Goal: Task Accomplishment & Management: Manage account settings

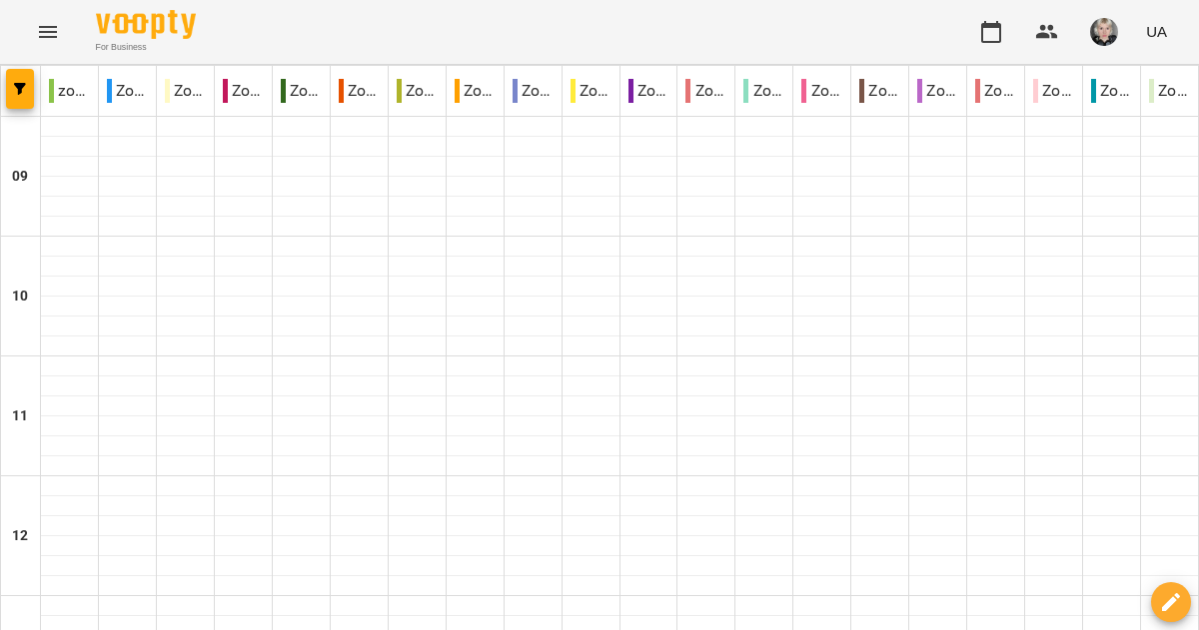
scroll to position [1129, 0]
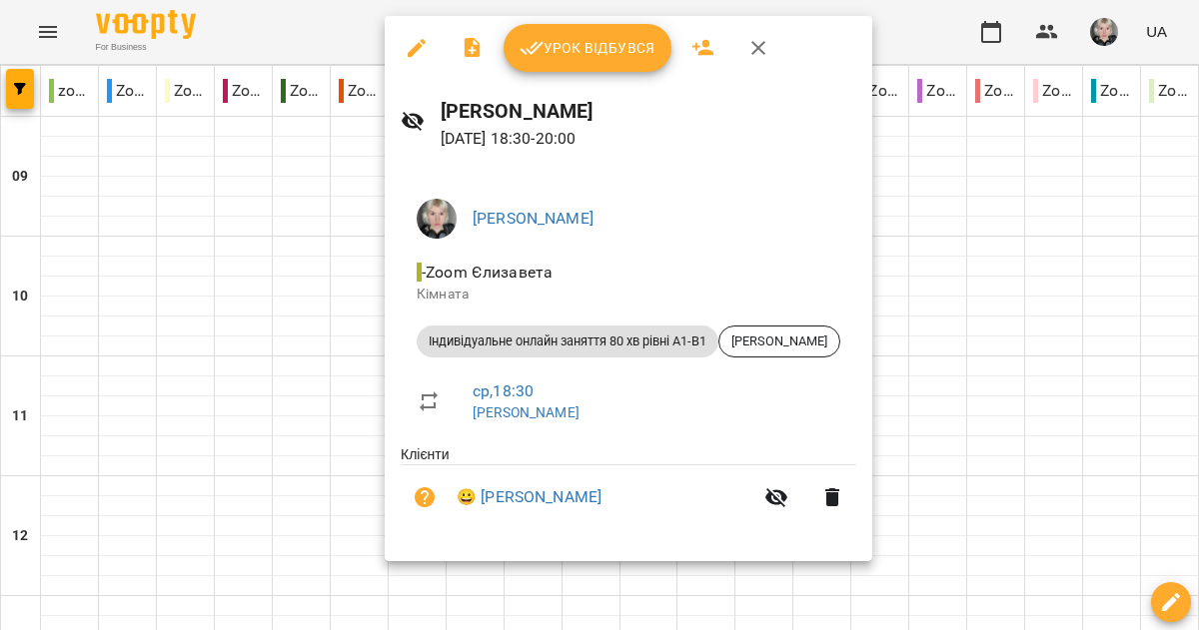
click at [554, 46] on span "Урок відбувся" at bounding box center [587, 48] width 136 height 24
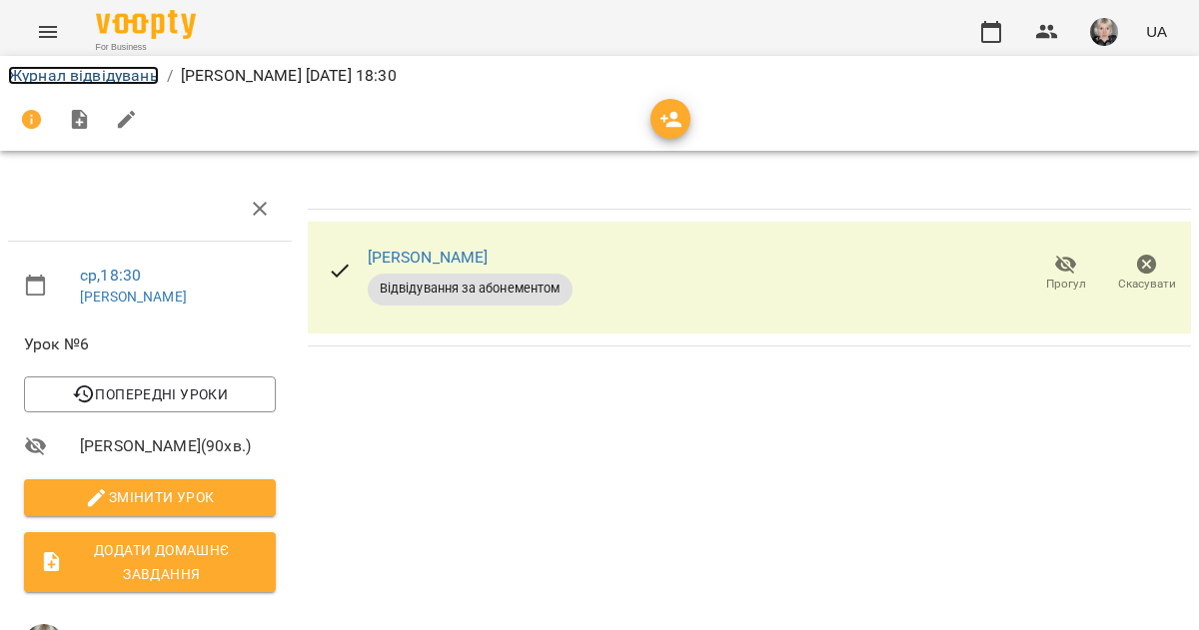
click at [81, 77] on link "Журнал відвідувань" at bounding box center [83, 75] width 151 height 19
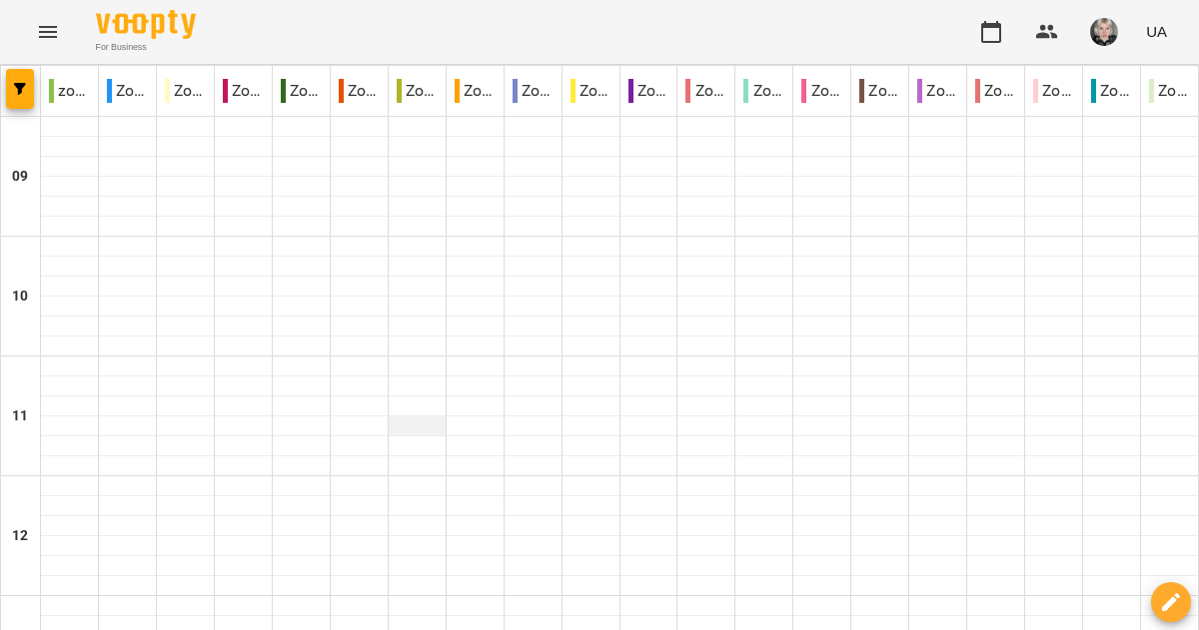
scroll to position [1296, 0]
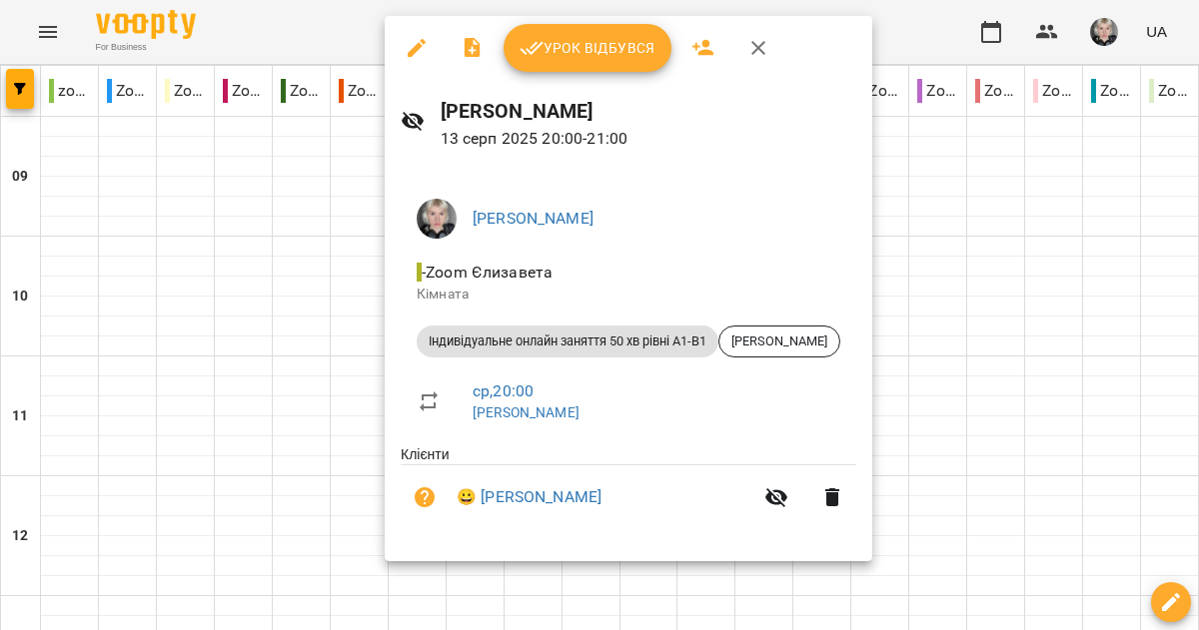
click at [575, 77] on div "Урок відбувся" at bounding box center [628, 48] width 487 height 64
click at [565, 41] on span "Урок відбувся" at bounding box center [587, 48] width 136 height 24
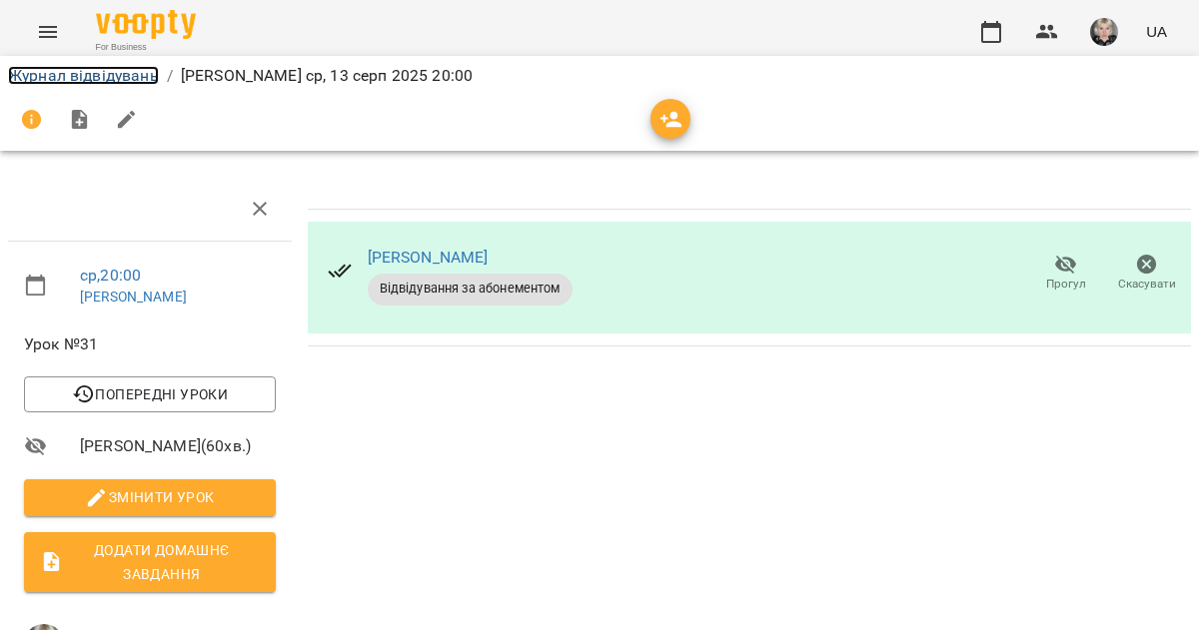
click at [123, 80] on link "Журнал відвідувань" at bounding box center [83, 75] width 151 height 19
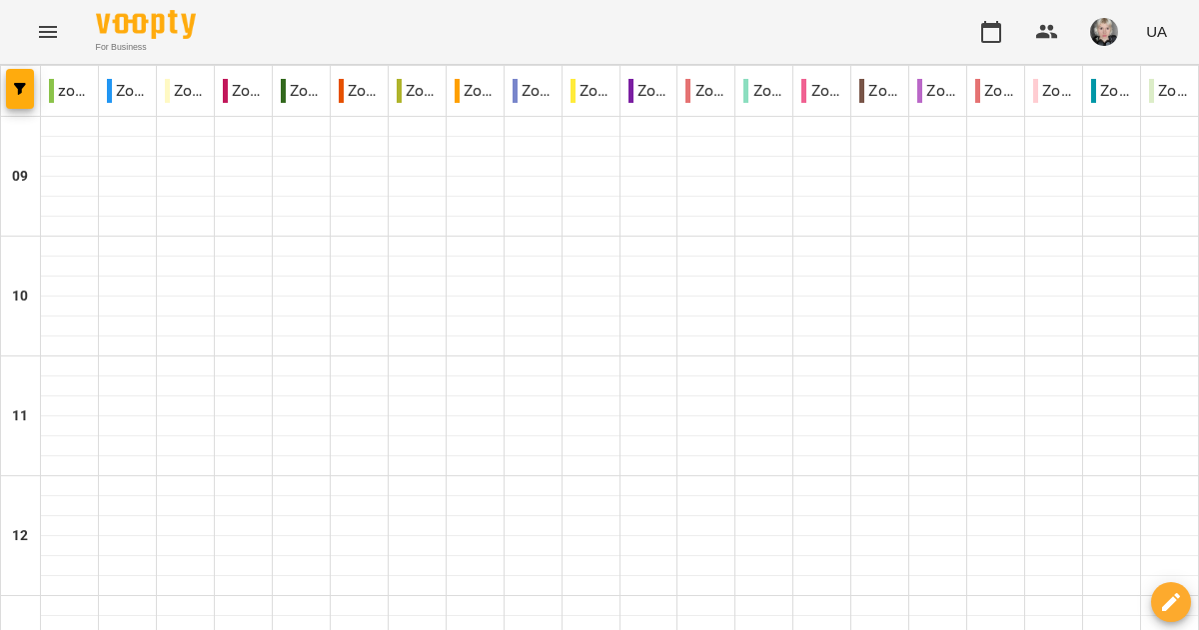
scroll to position [1296, 0]
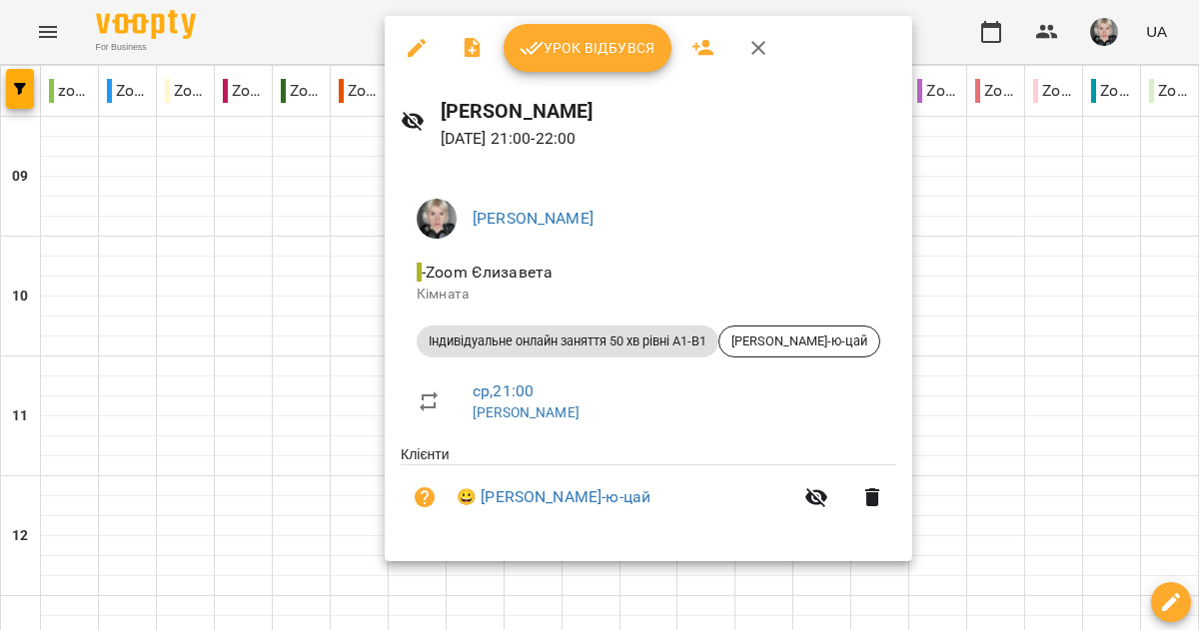
click at [583, 63] on button "Урок відбувся" at bounding box center [587, 48] width 168 height 48
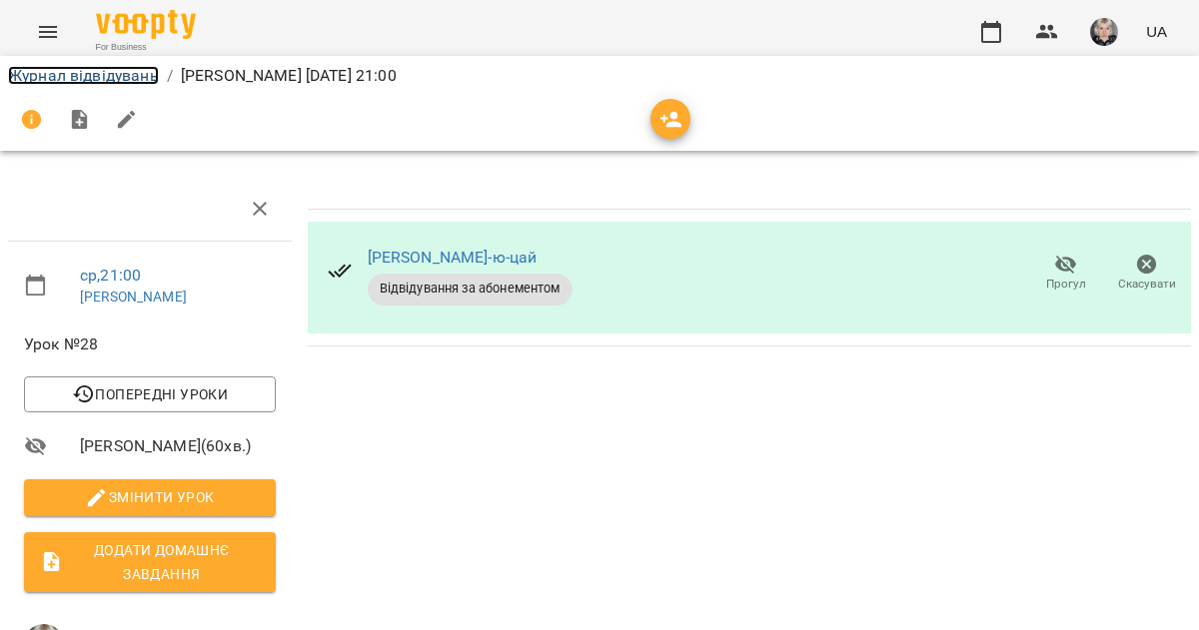
click at [62, 81] on link "Журнал відвідувань" at bounding box center [83, 75] width 151 height 19
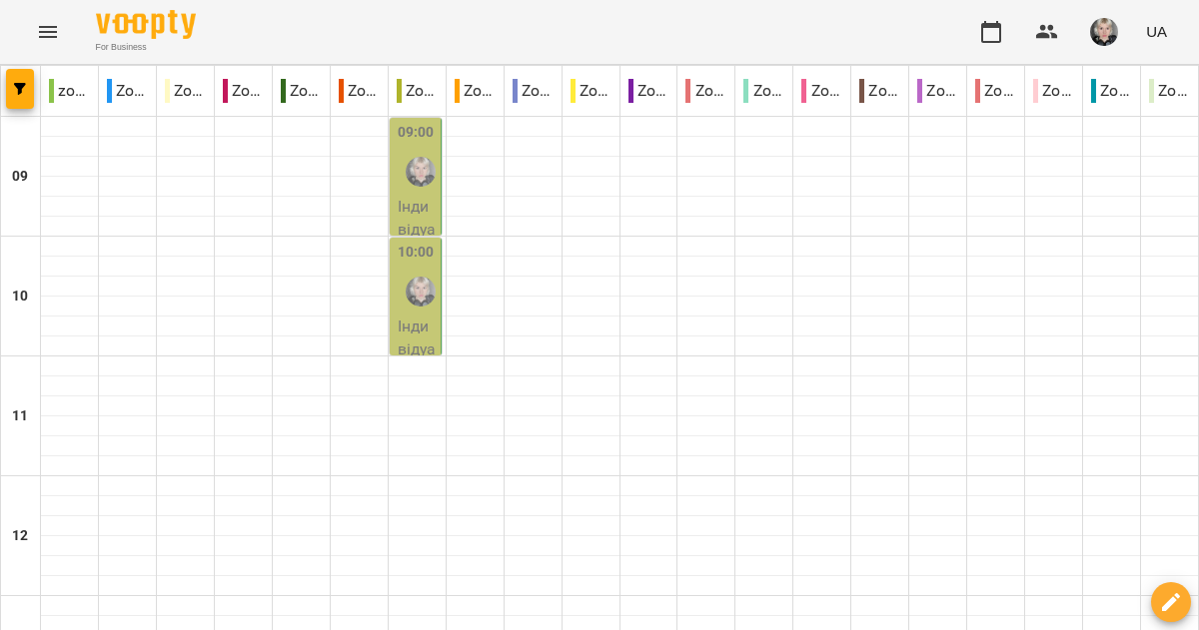
click at [405, 215] on p "Індивідуальне онлайн заняття 50 хв рівні А1-В1 - [PERSON_NAME]" at bounding box center [417, 360] width 39 height 330
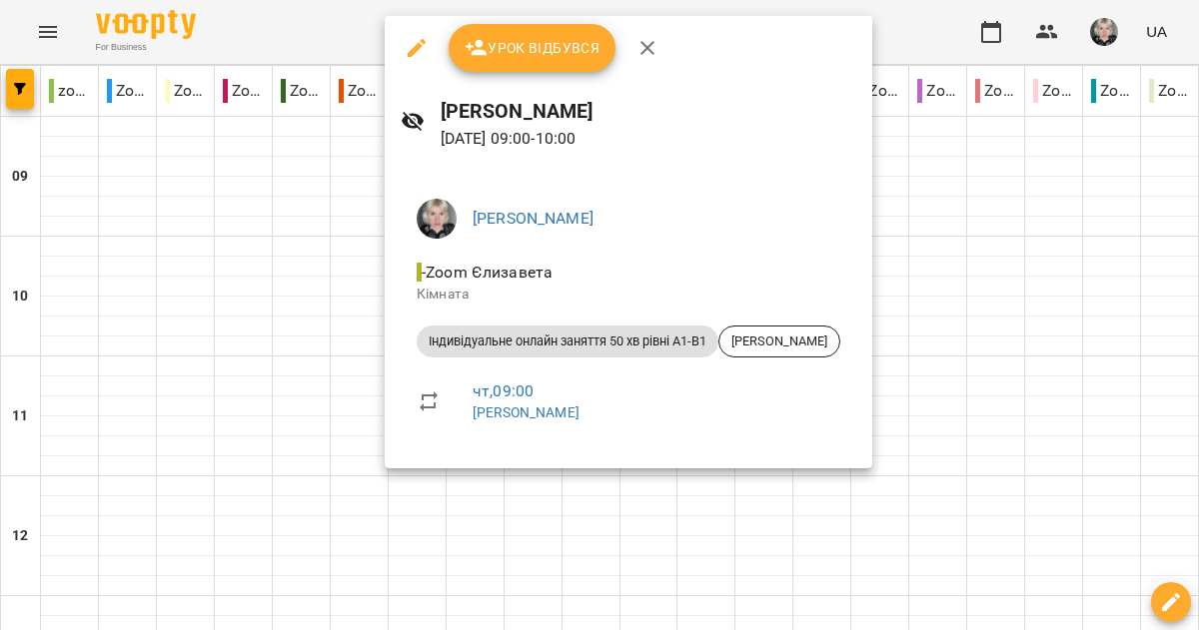
click at [380, 214] on div at bounding box center [599, 315] width 1199 height 630
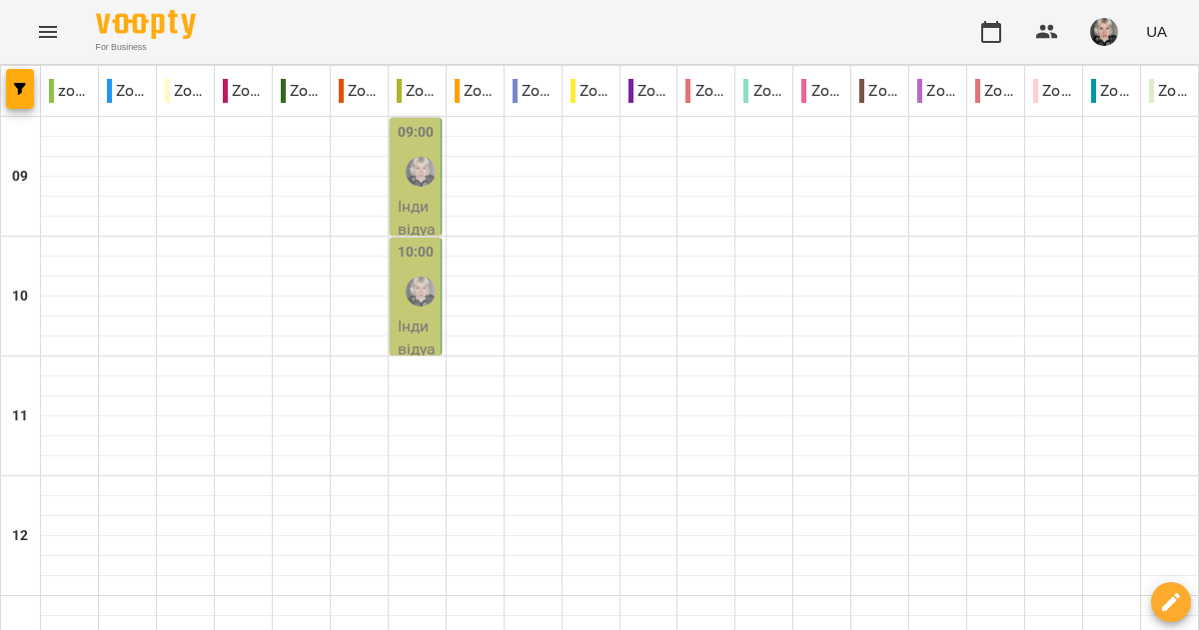
click at [413, 269] on div at bounding box center [421, 292] width 46 height 46
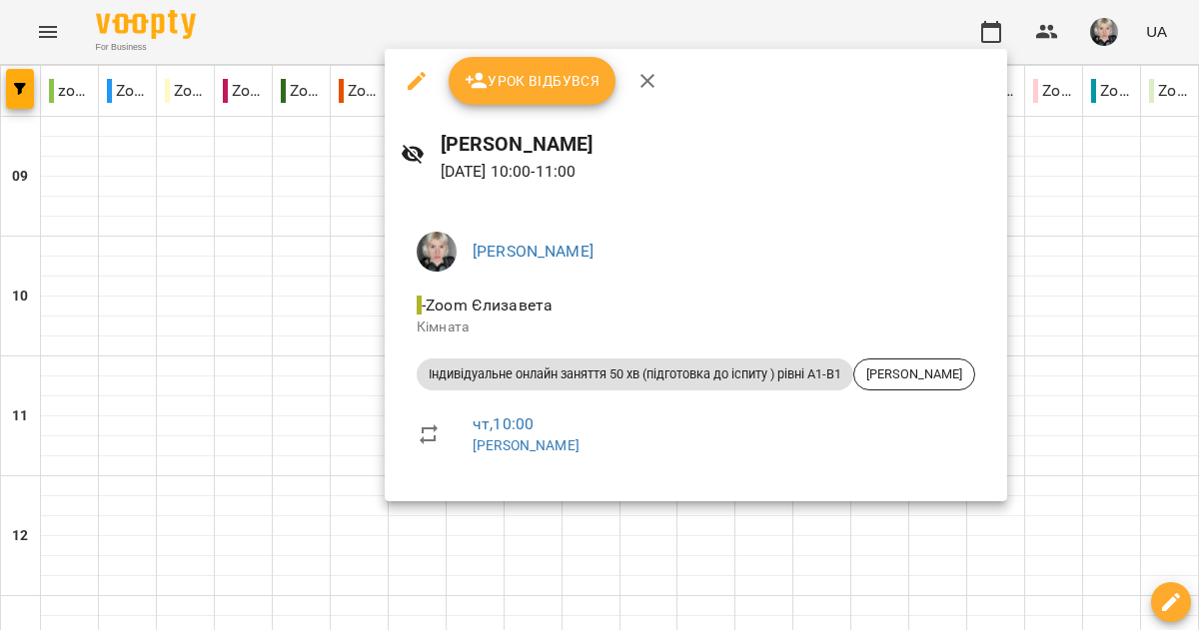
click at [384, 265] on div at bounding box center [599, 315] width 1199 height 630
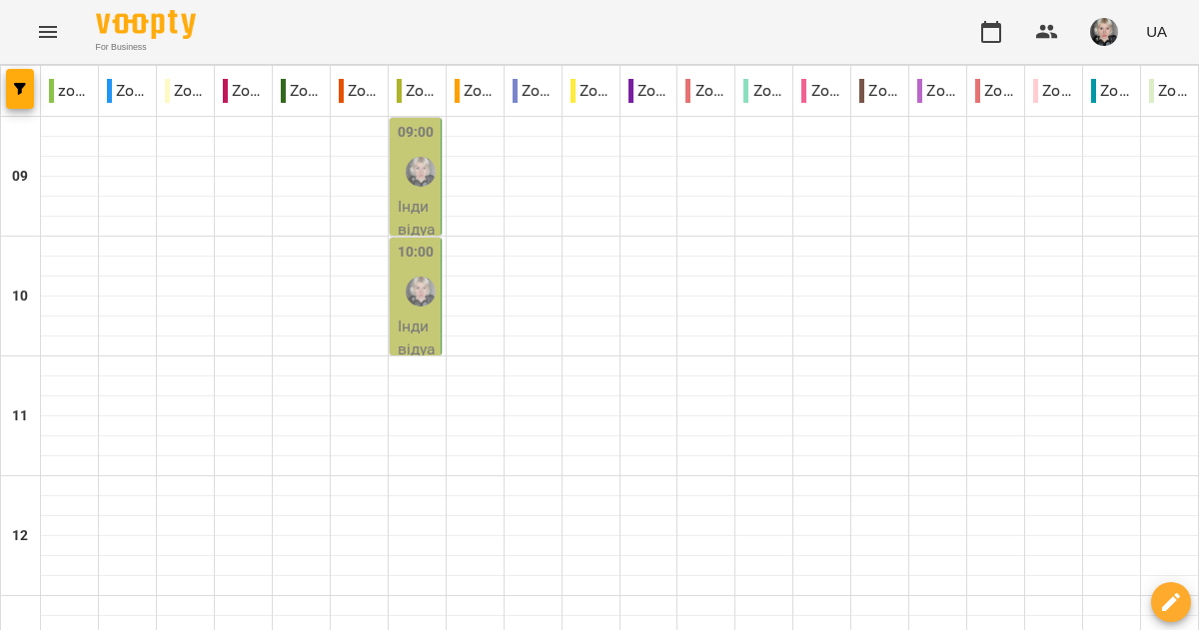
scroll to position [1224, 0]
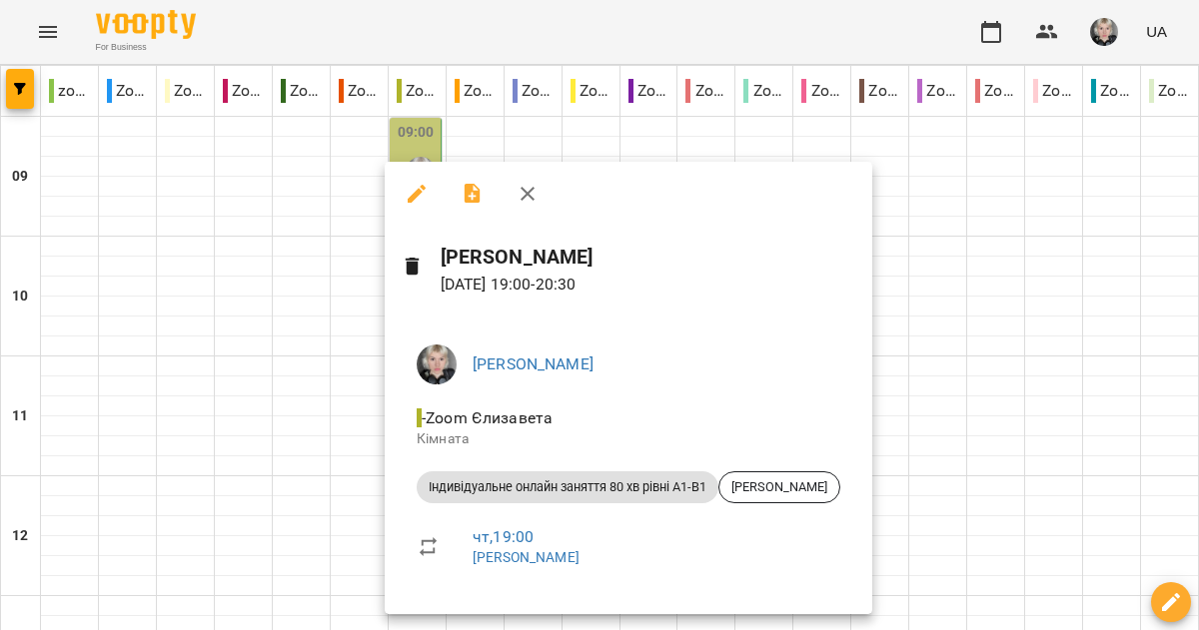
click at [366, 255] on div at bounding box center [599, 315] width 1199 height 630
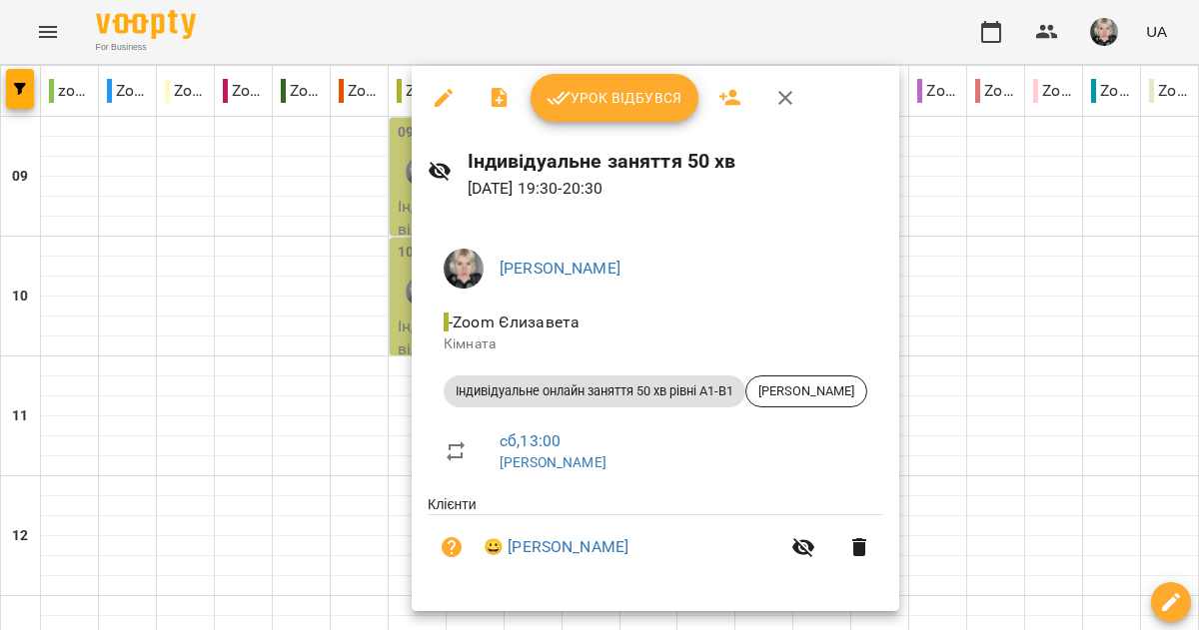
click at [369, 260] on div at bounding box center [599, 315] width 1199 height 630
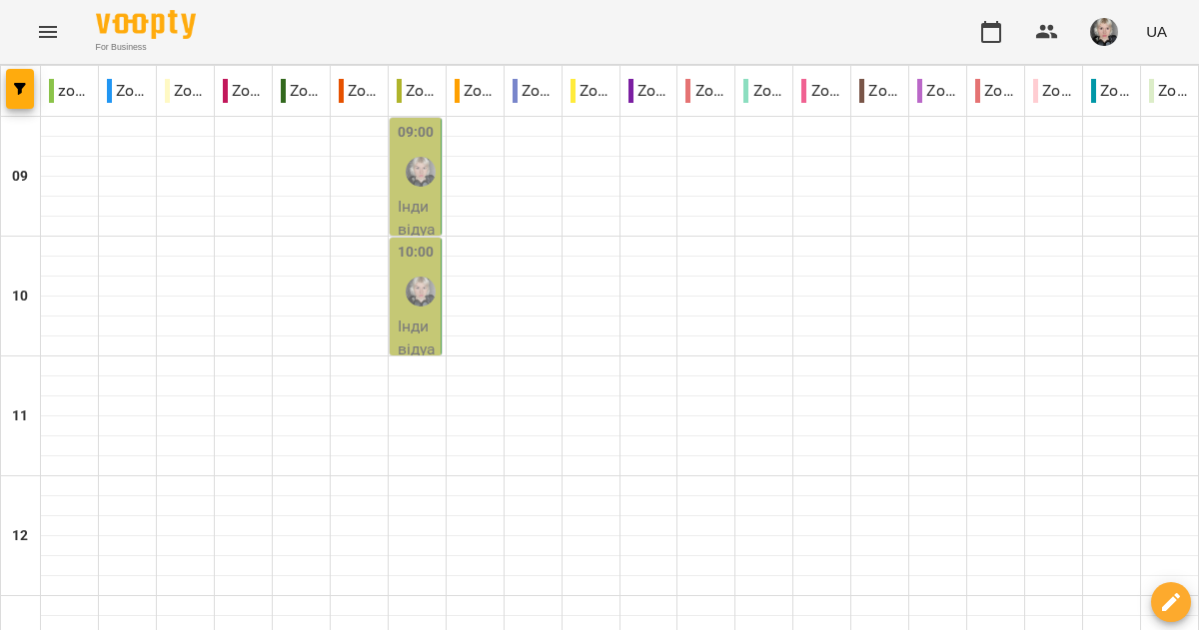
scroll to position [1296, 0]
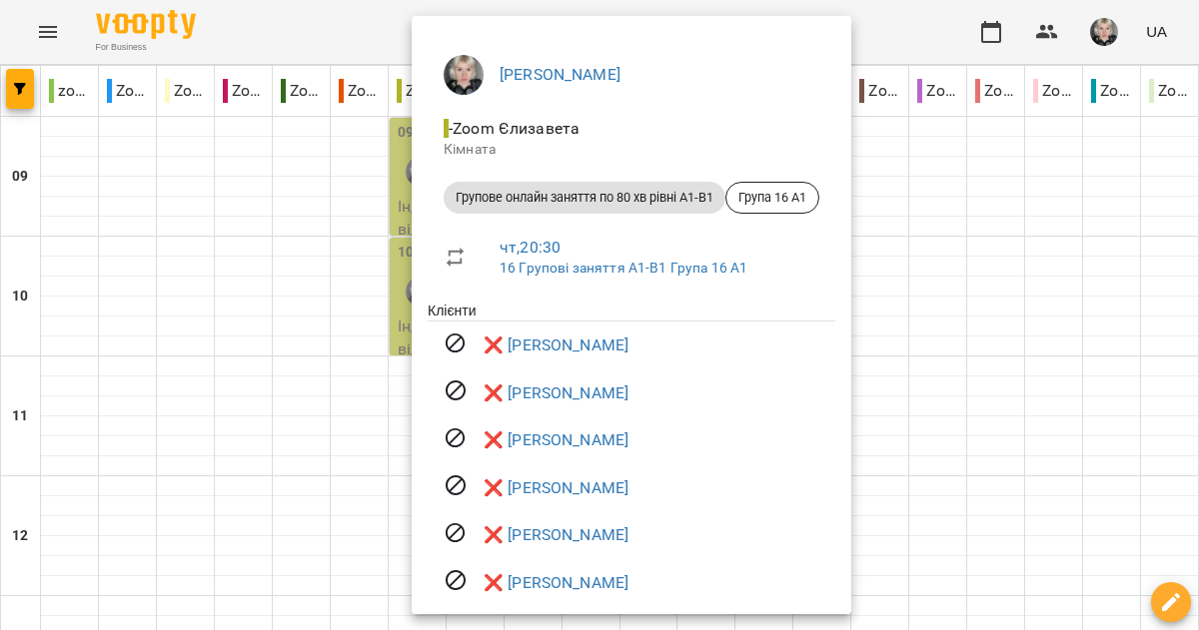
scroll to position [171, 0]
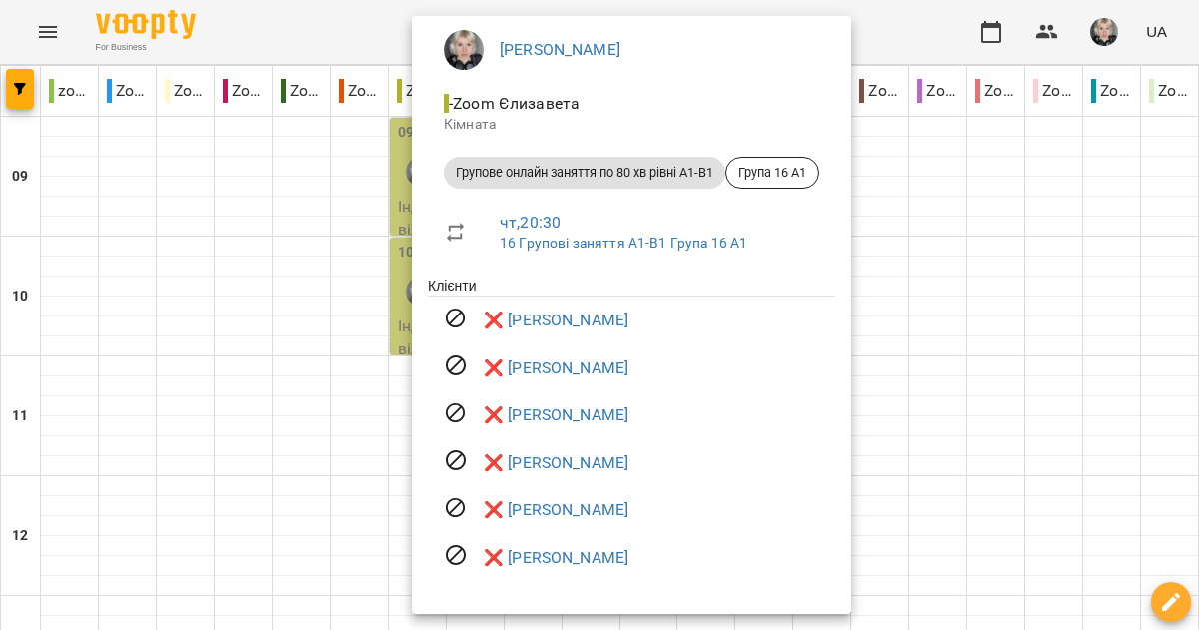
click at [940, 263] on div at bounding box center [599, 315] width 1199 height 630
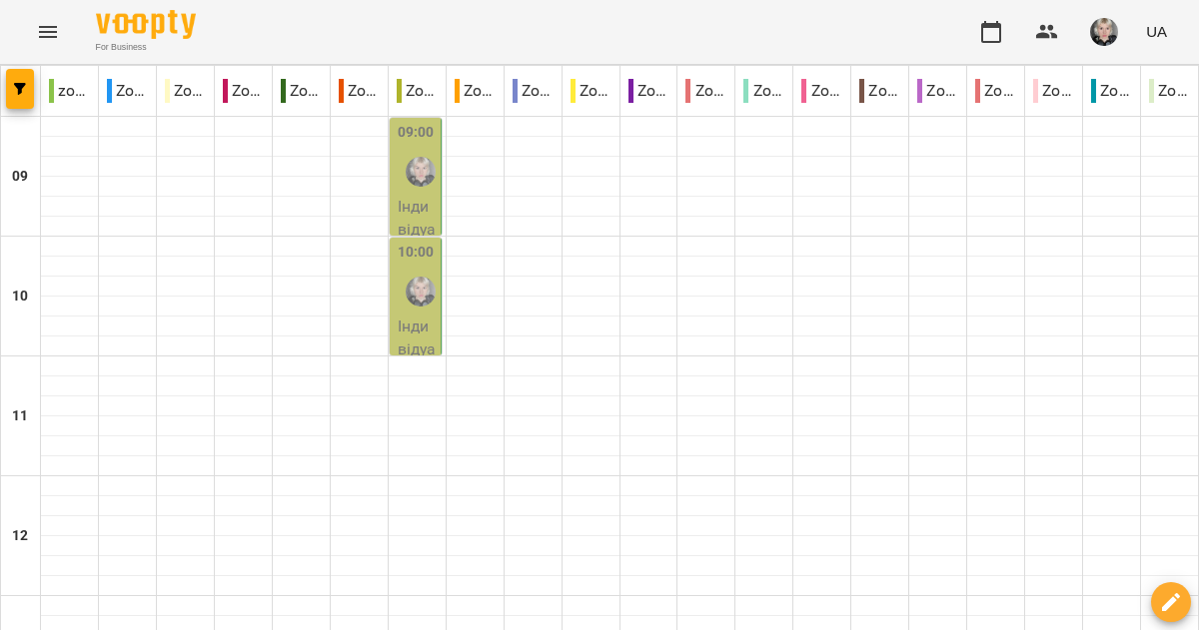
scroll to position [1166, 0]
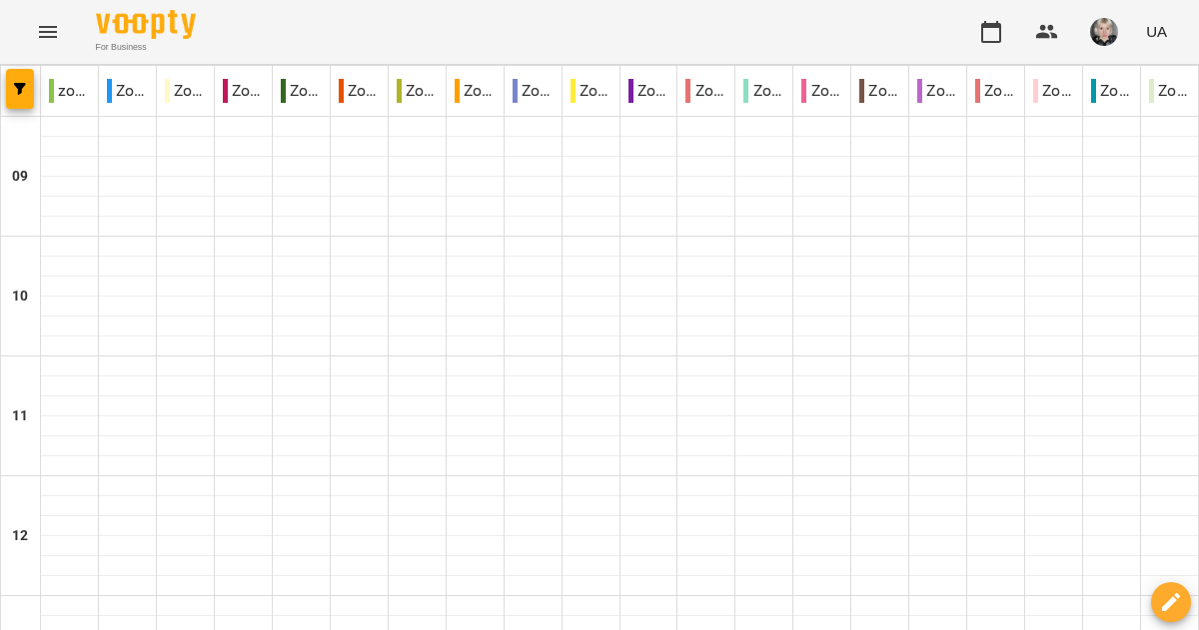
scroll to position [1285, 0]
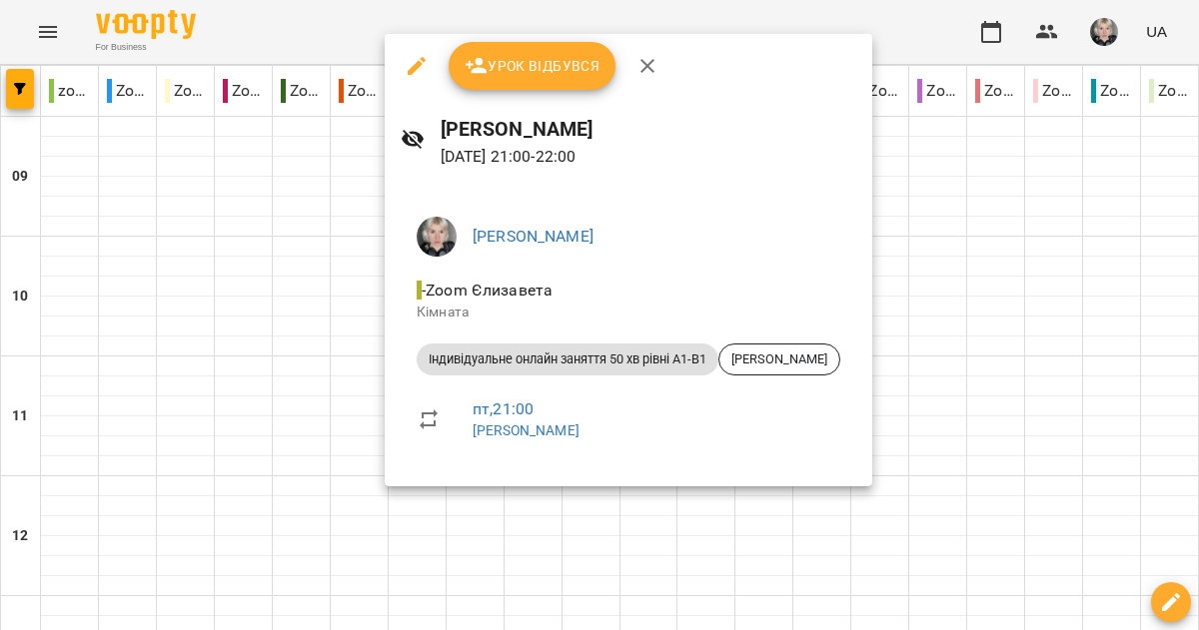
click at [1012, 534] on div at bounding box center [599, 315] width 1199 height 630
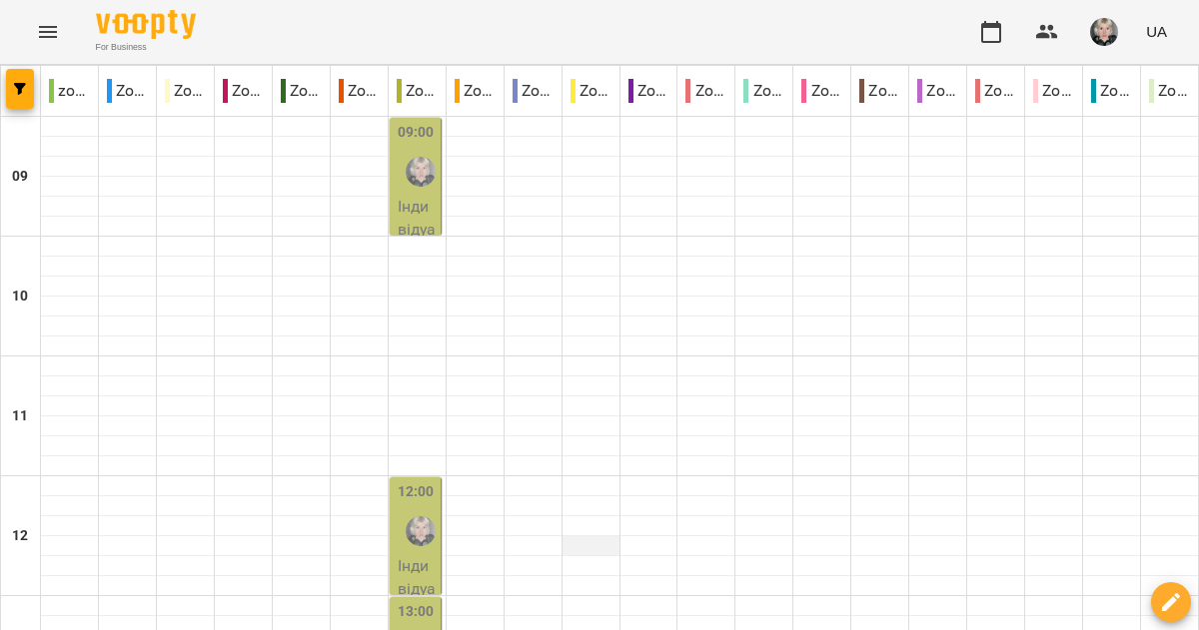
scroll to position [0, 0]
click at [420, 195] on p "Індивідуальне онлайн заняття 50 хв рівні А1-В1 - [PERSON_NAME]" at bounding box center [417, 360] width 39 height 330
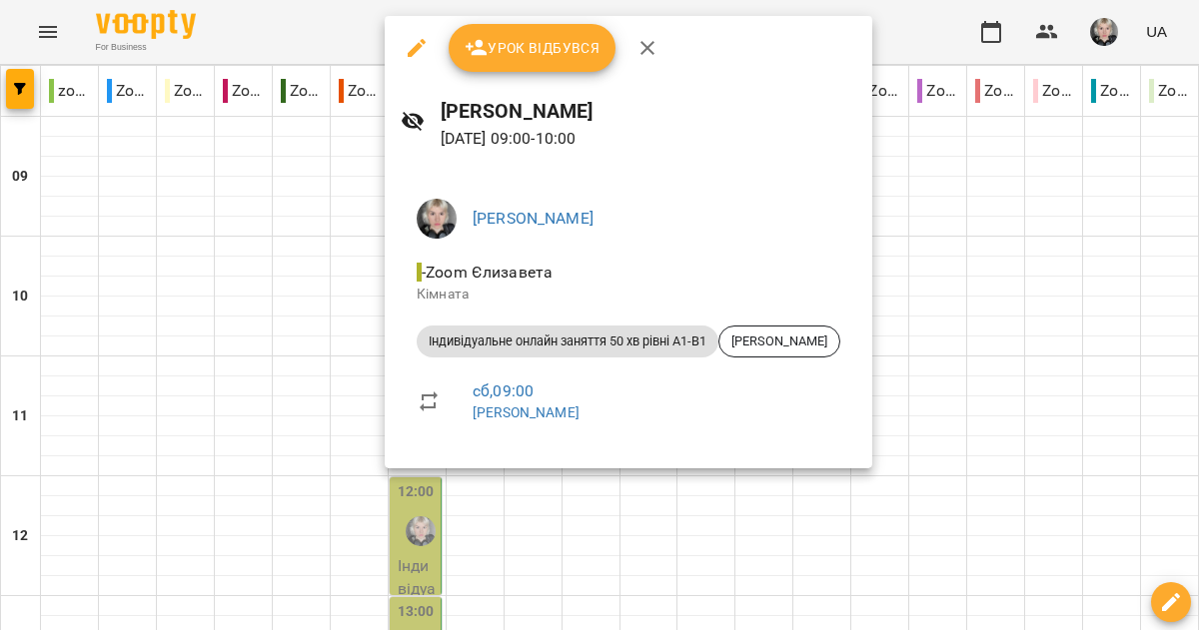
click at [362, 255] on div at bounding box center [599, 315] width 1199 height 630
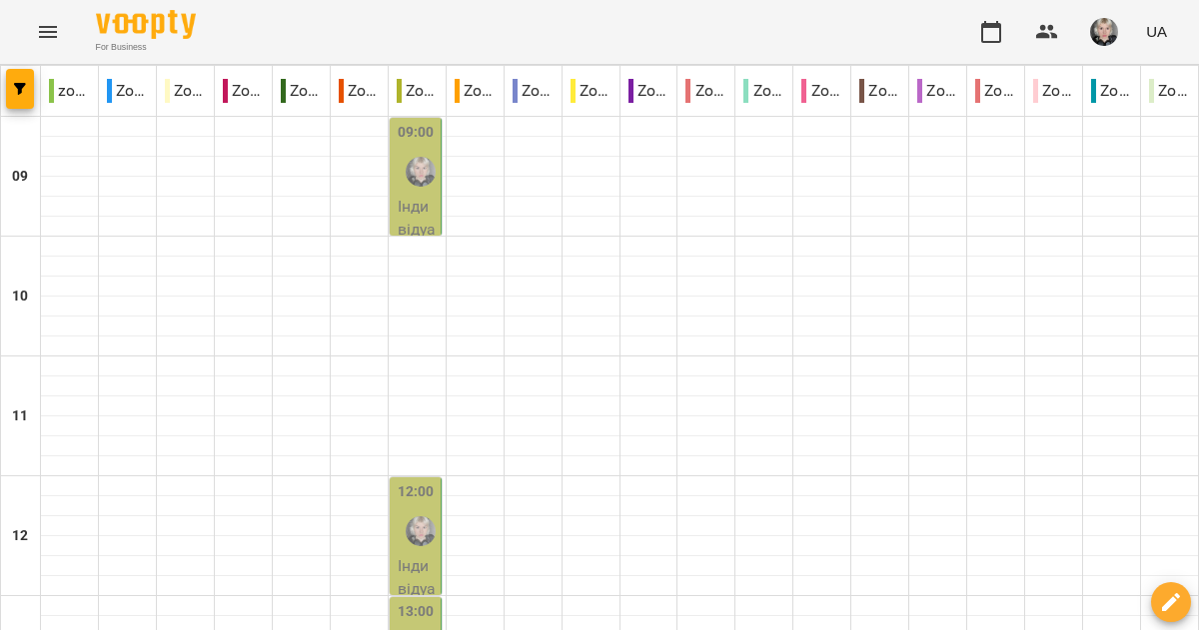
scroll to position [214, 0]
click at [410, 516] on img "Єлизавета" at bounding box center [421, 531] width 30 height 30
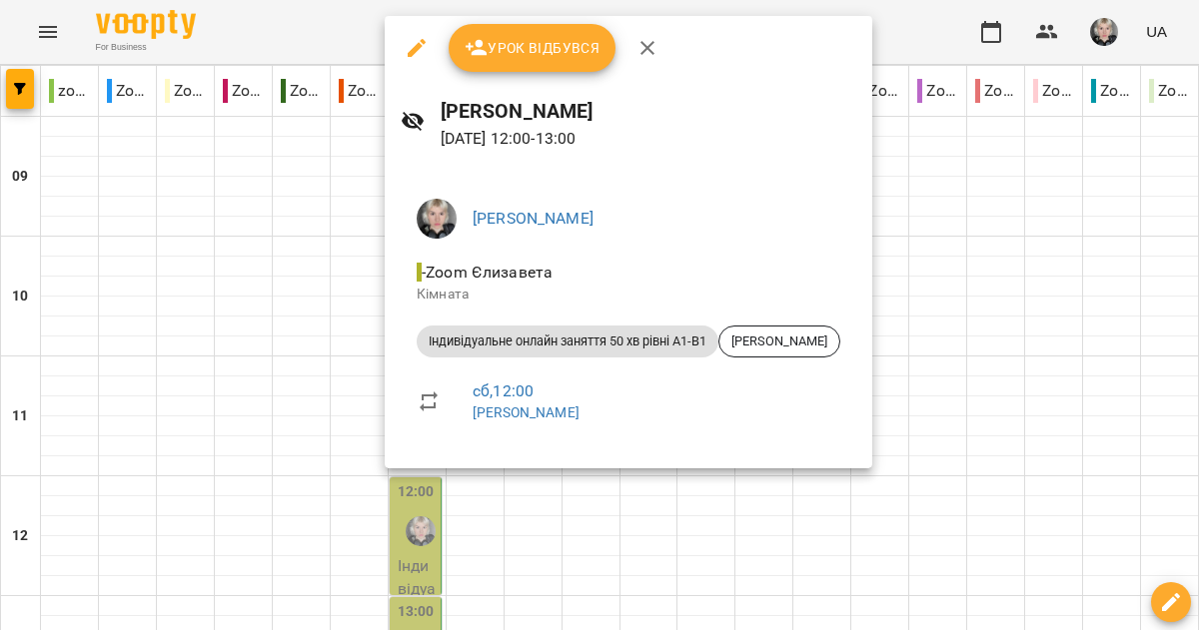
click at [310, 290] on div at bounding box center [599, 315] width 1199 height 630
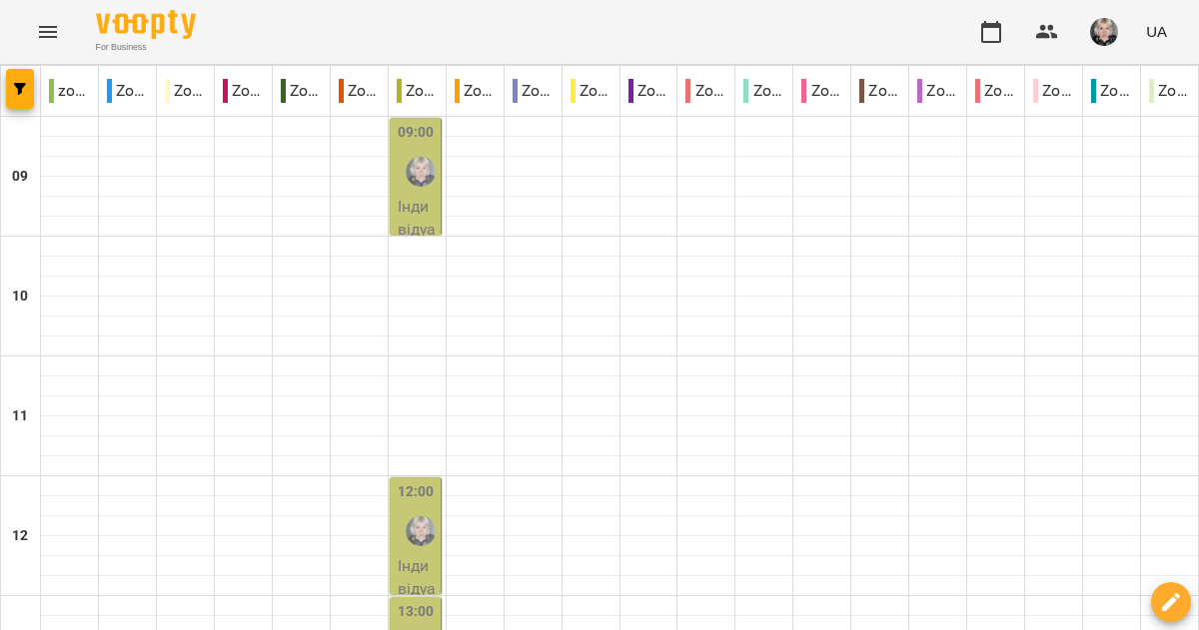
click at [409, 601] on label "13:00" at bounding box center [416, 612] width 37 height 22
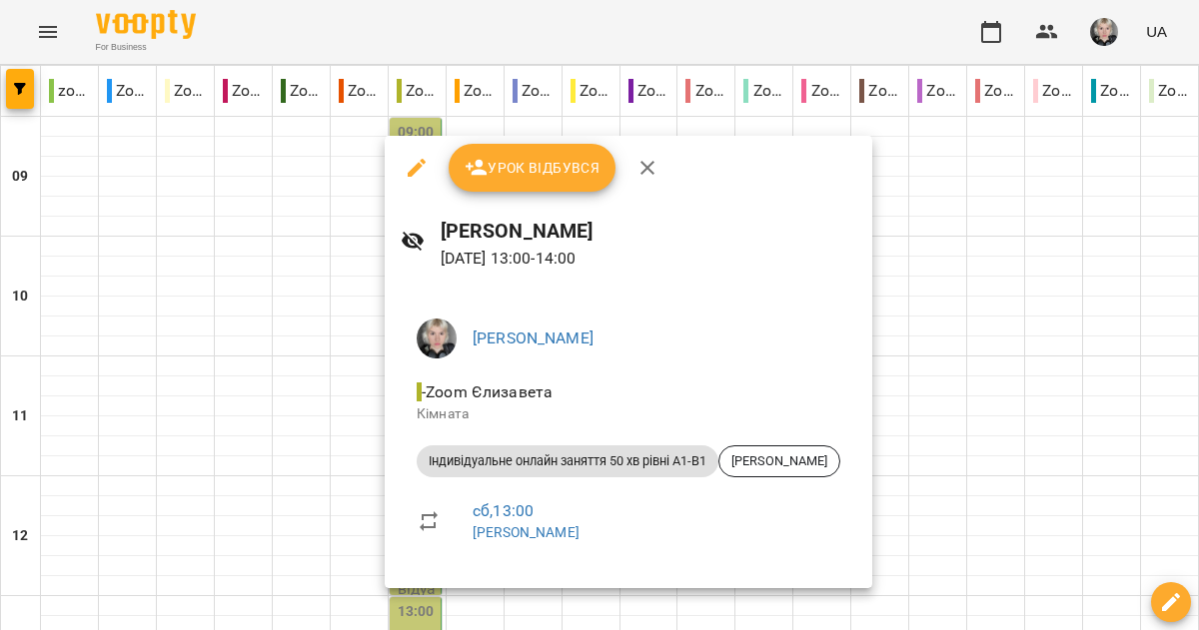
click at [323, 322] on div at bounding box center [599, 315] width 1199 height 630
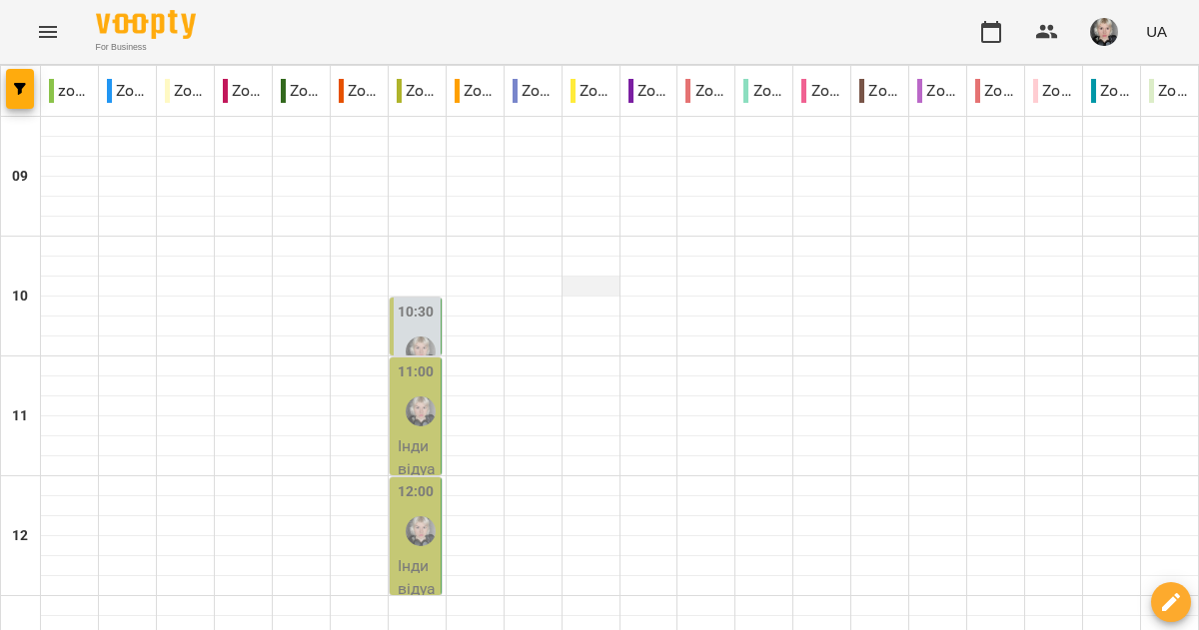
scroll to position [249, 0]
click at [422, 434] on p "Індивідуальне онлайн заняття 50 хв рівні А1-В1 - [PERSON_NAME]" at bounding box center [417, 599] width 39 height 330
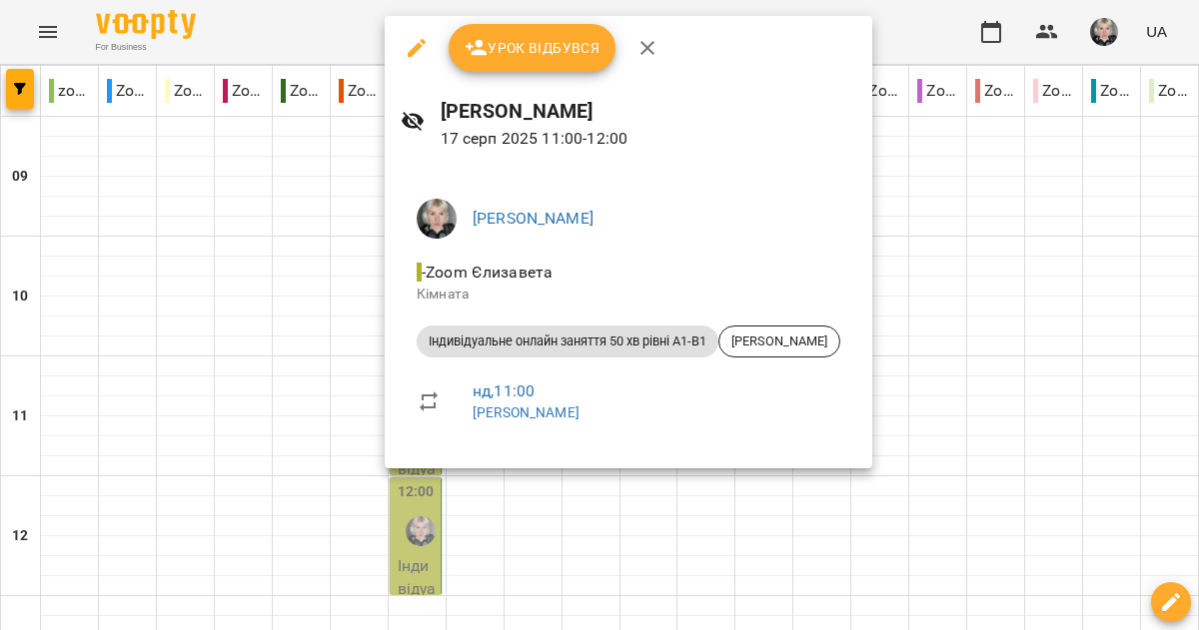
click at [324, 187] on div at bounding box center [599, 315] width 1199 height 630
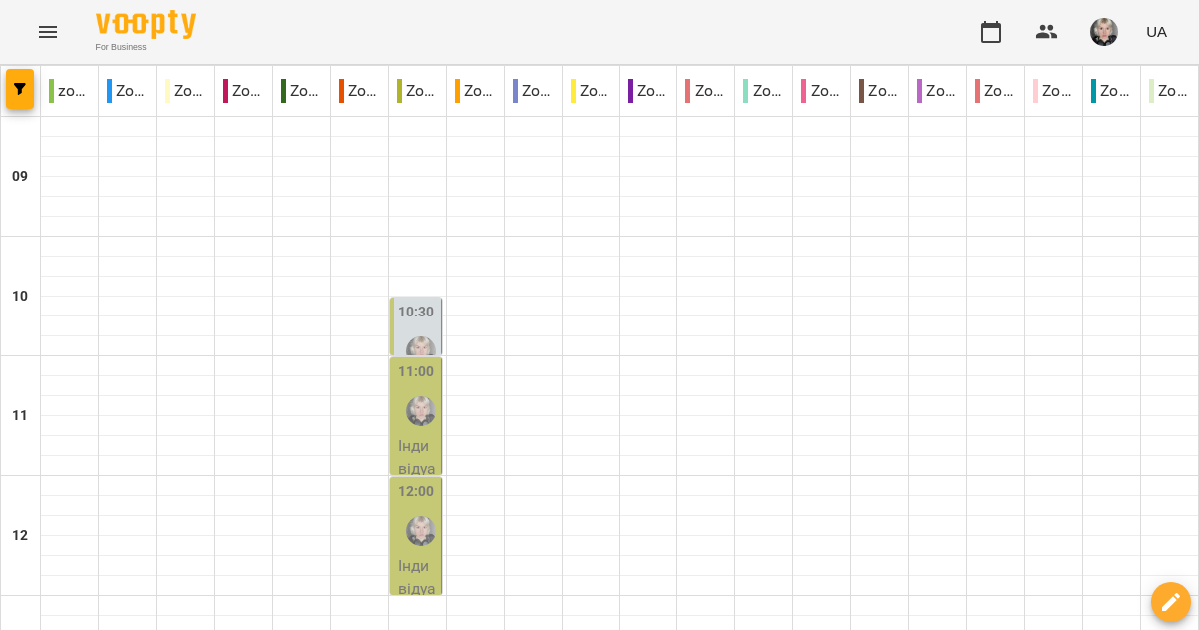
click at [406, 508] on div at bounding box center [421, 531] width 46 height 46
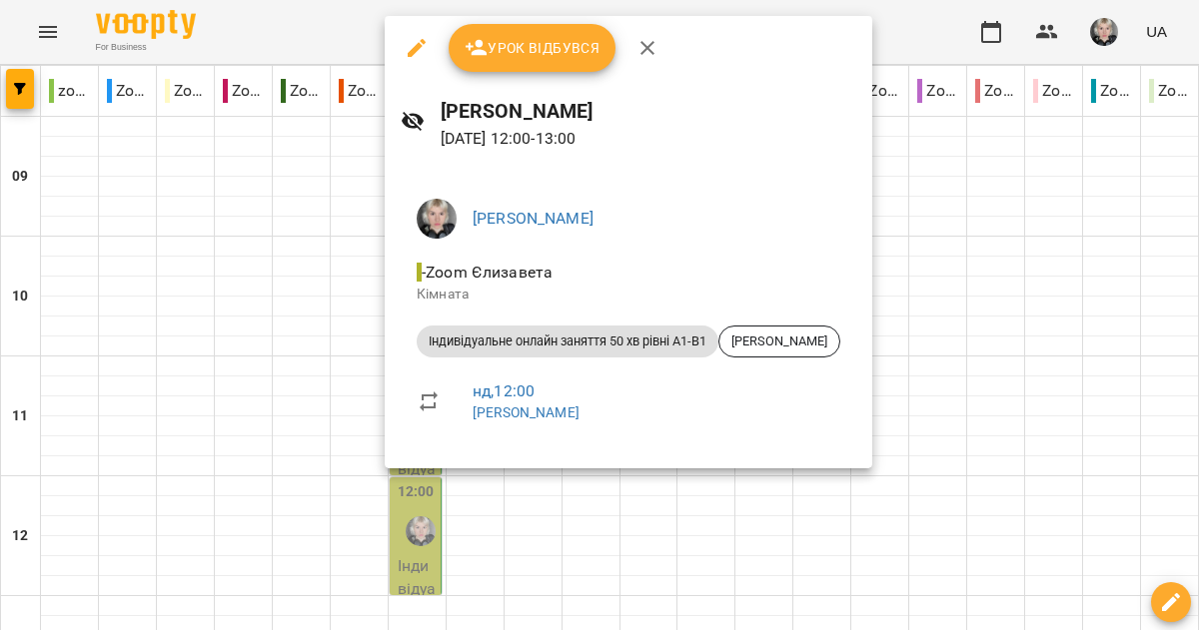
click at [298, 229] on div at bounding box center [599, 315] width 1199 height 630
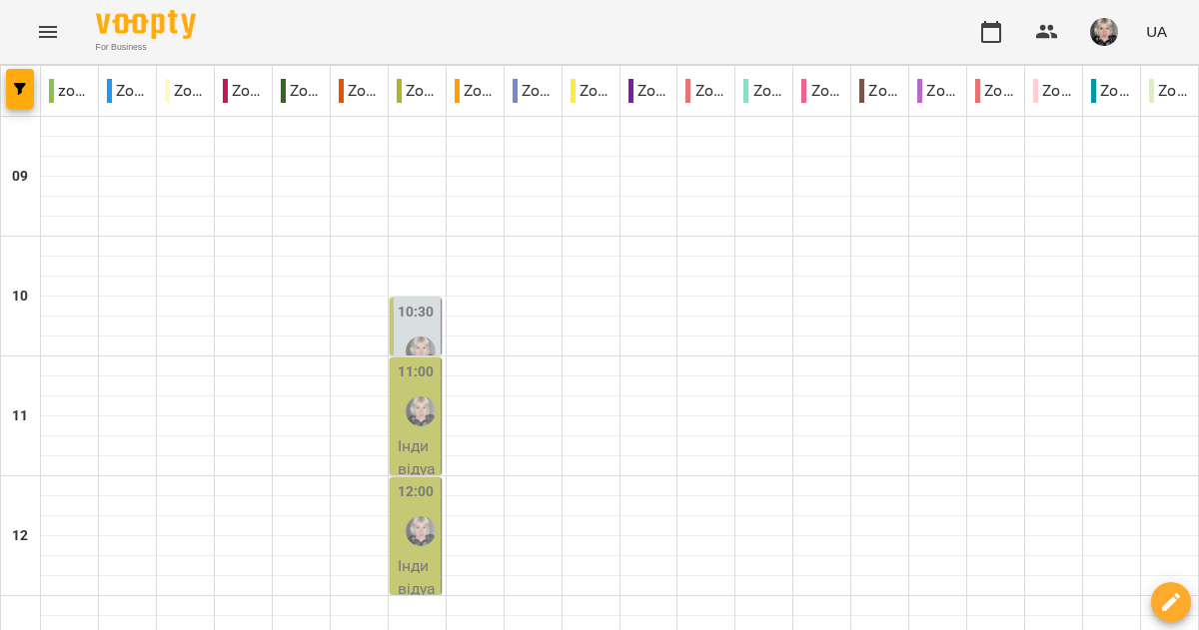
scroll to position [505, 0]
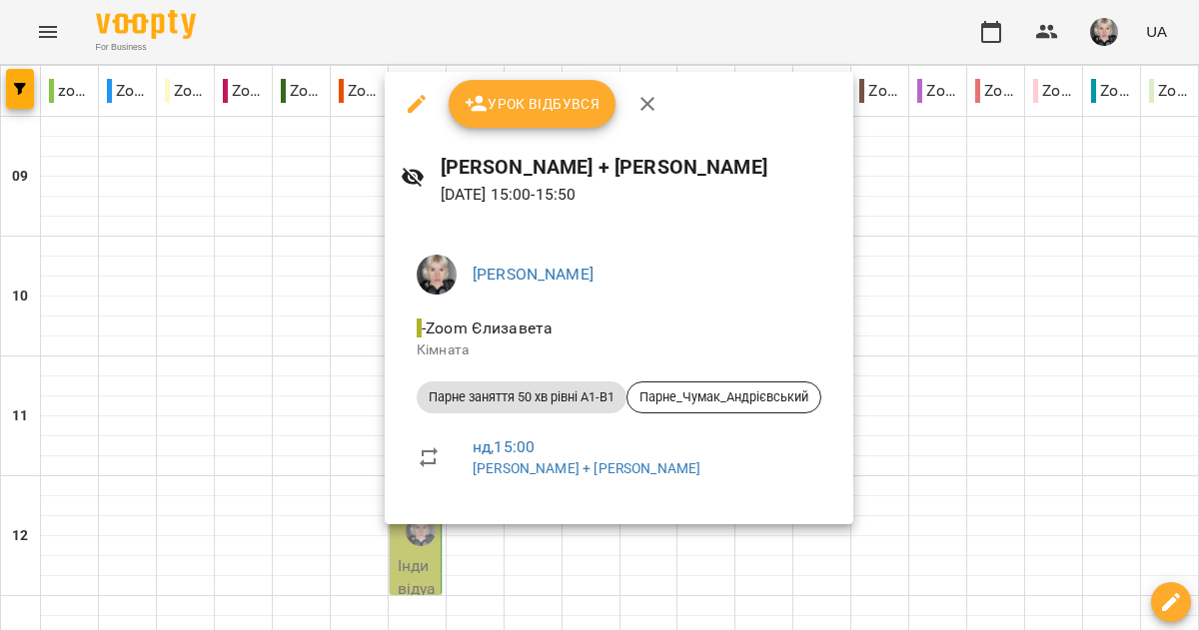
click at [313, 257] on div at bounding box center [599, 315] width 1199 height 630
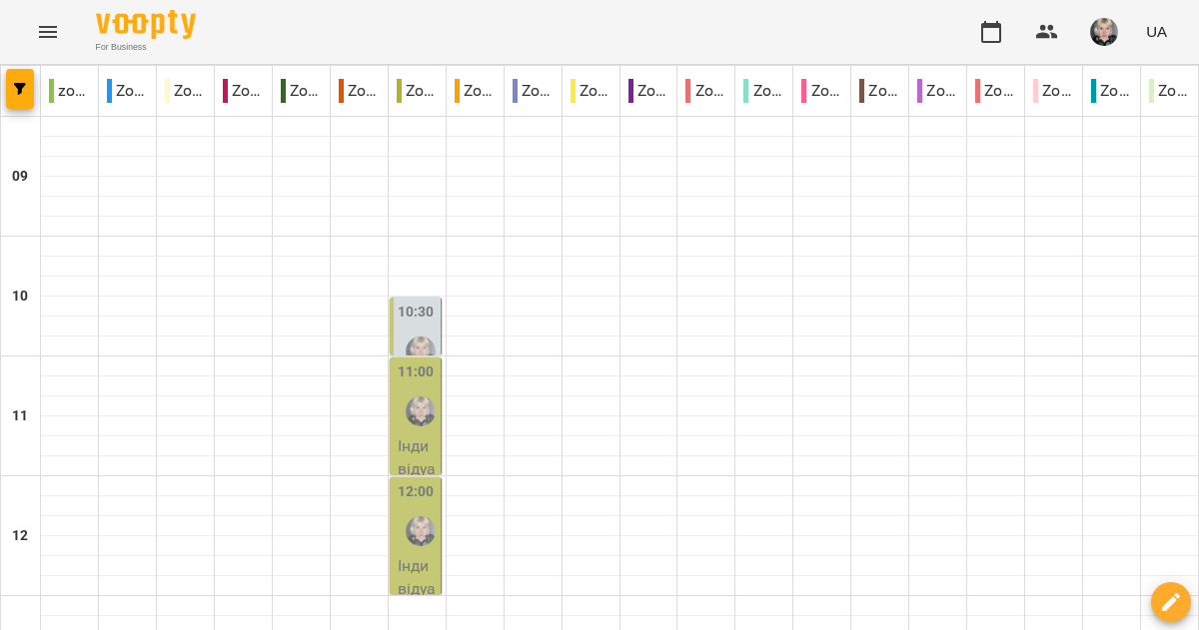
scroll to position [37, 0]
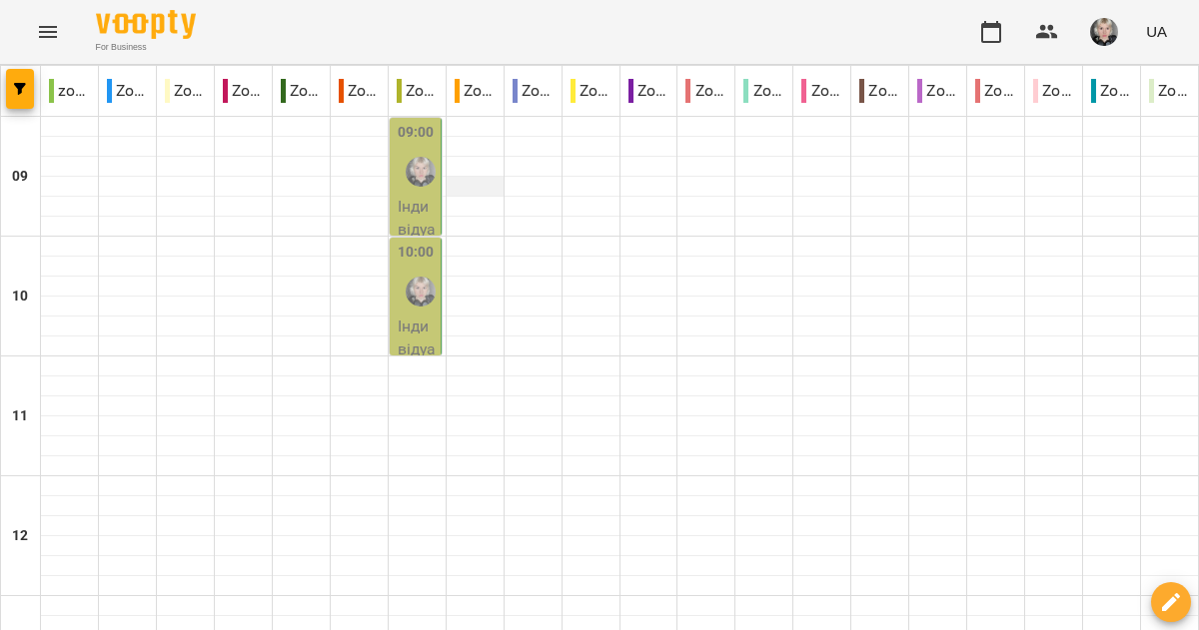
click at [451, 189] on div at bounding box center [474, 187] width 57 height 20
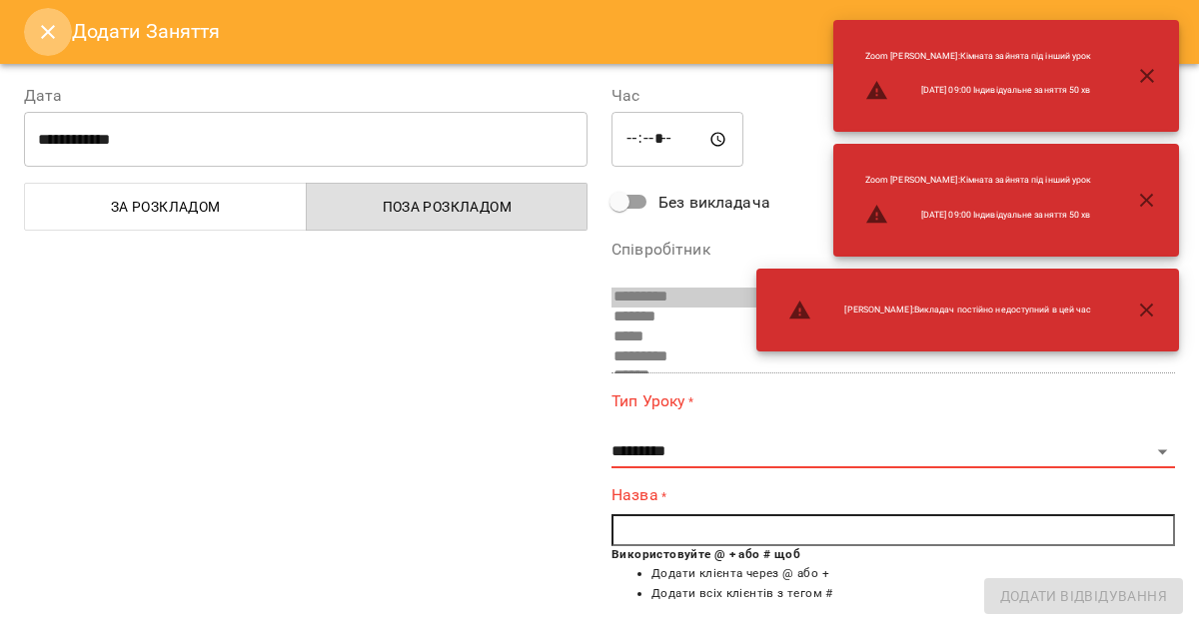
click at [44, 45] on button "Close" at bounding box center [48, 32] width 48 height 48
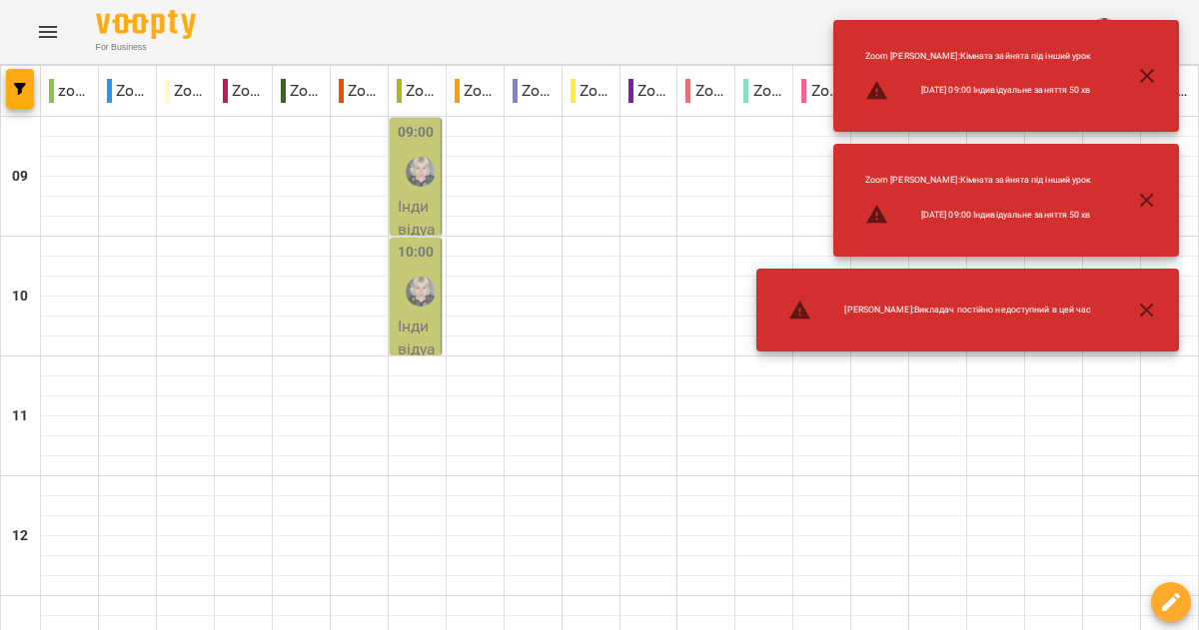
click at [390, 164] on div "09:00 Індивідуальне онлайн заняття 50 хв рівні А1-В1 - [PERSON_NAME]" at bounding box center [416, 323] width 52 height 411
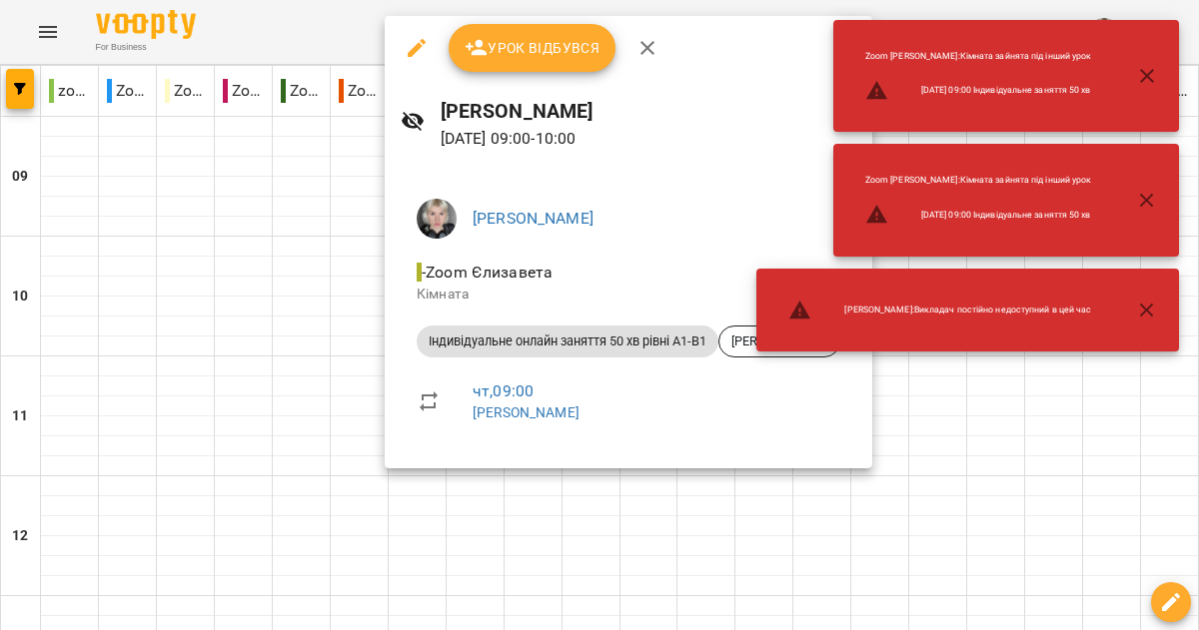
click at [382, 170] on div at bounding box center [599, 315] width 1199 height 630
